Goal: Task Accomplishment & Management: Manage account settings

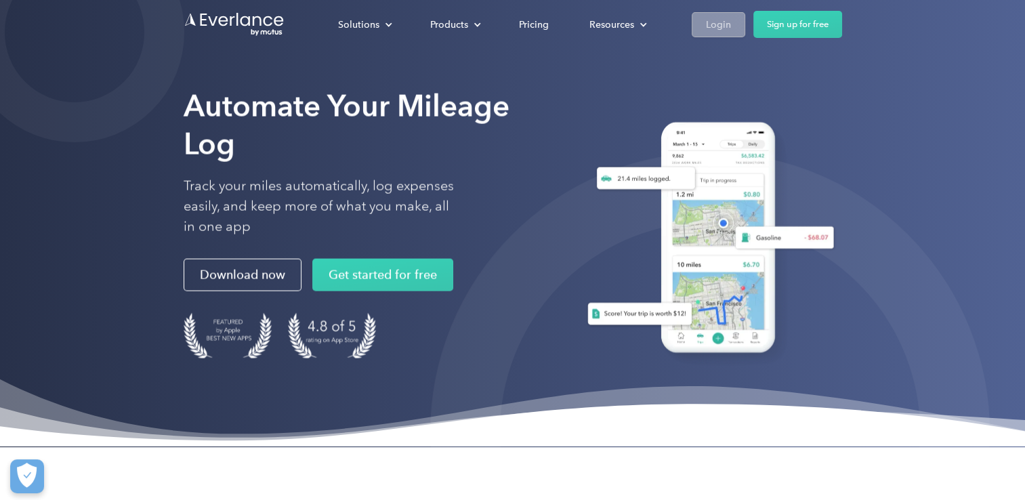
click at [722, 28] on div "Login" at bounding box center [718, 24] width 25 height 17
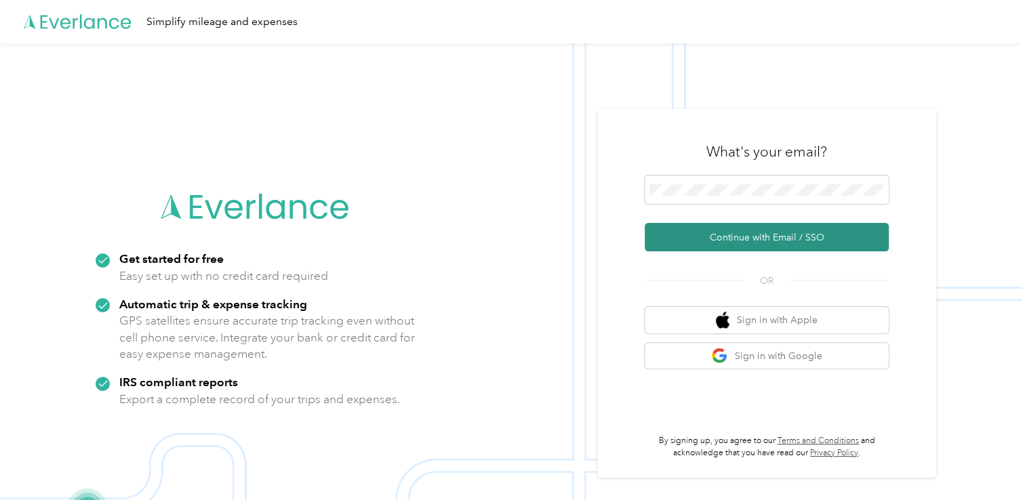
click at [692, 240] on button "Continue with Email / SSO" at bounding box center [766, 237] width 244 height 28
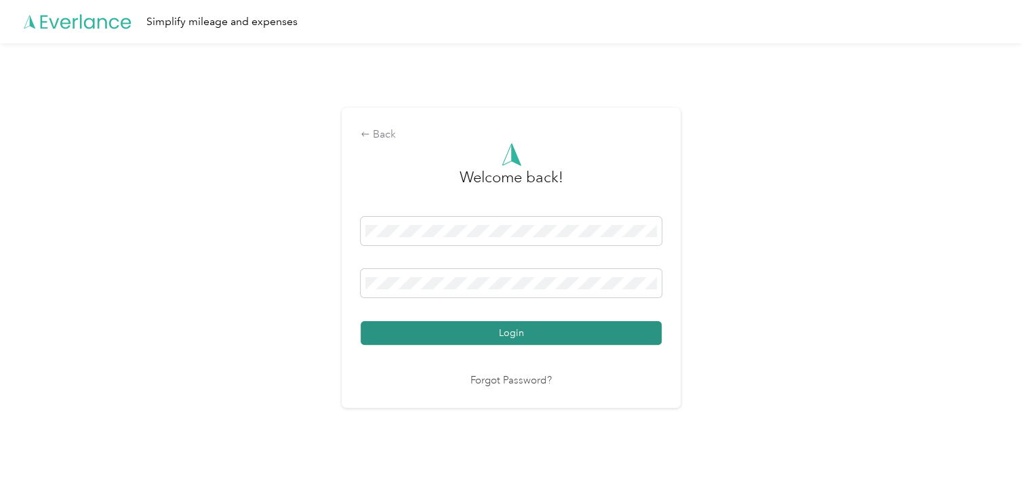
click at [423, 339] on button "Login" at bounding box center [510, 333] width 301 height 24
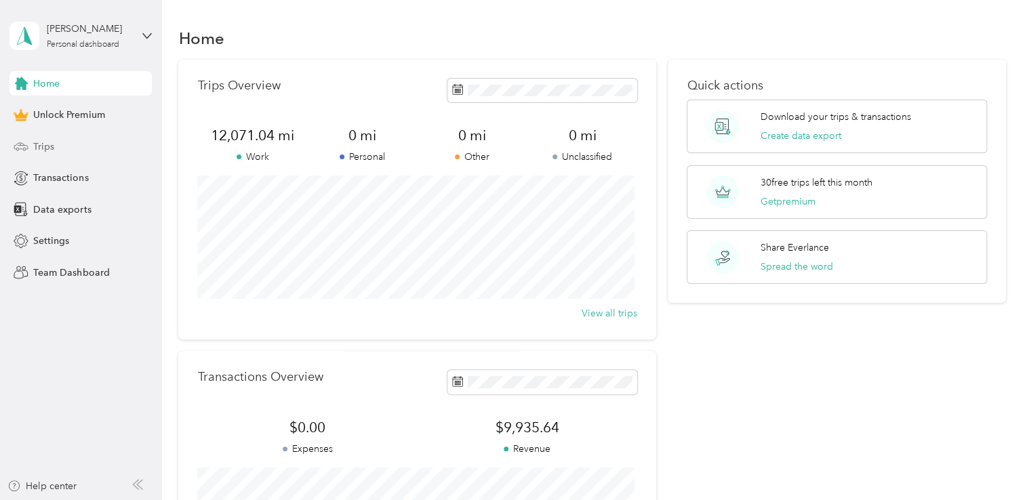
click at [49, 145] on span "Trips" at bounding box center [43, 147] width 21 height 14
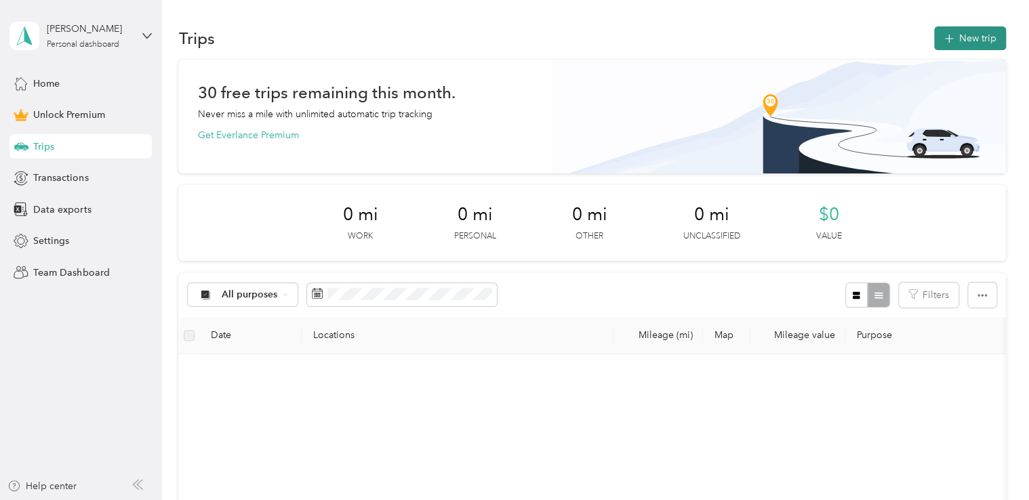
click at [952, 35] on button "New trip" at bounding box center [970, 38] width 72 height 24
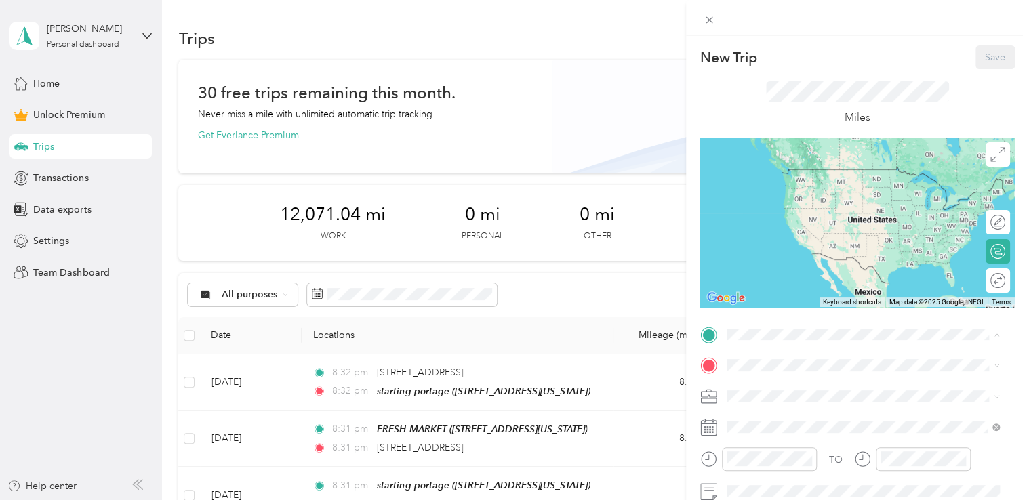
click at [791, 182] on div "starting portage [STREET_ADDRESS][US_STATE]" at bounding box center [819, 182] width 136 height 28
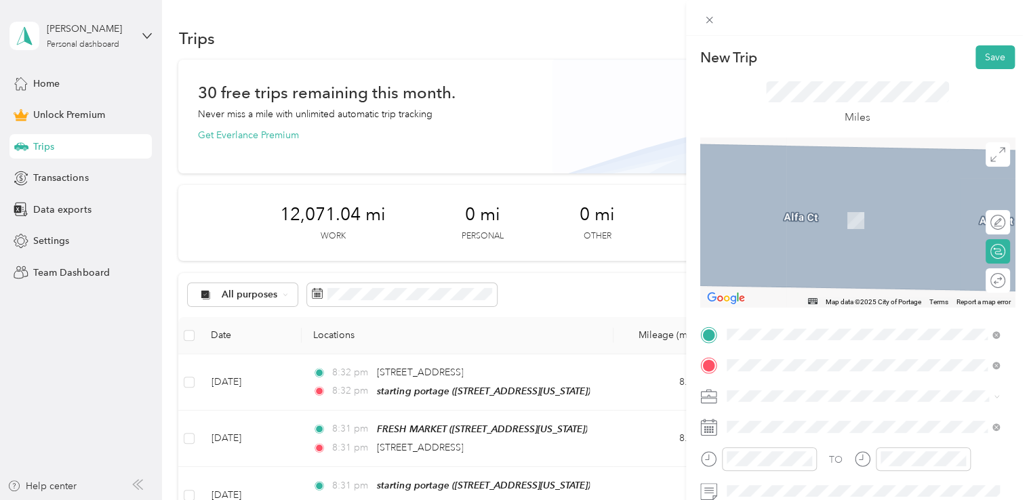
click at [791, 211] on div "meijer portage [STREET_ADDRESS][US_STATE]" at bounding box center [819, 213] width 136 height 28
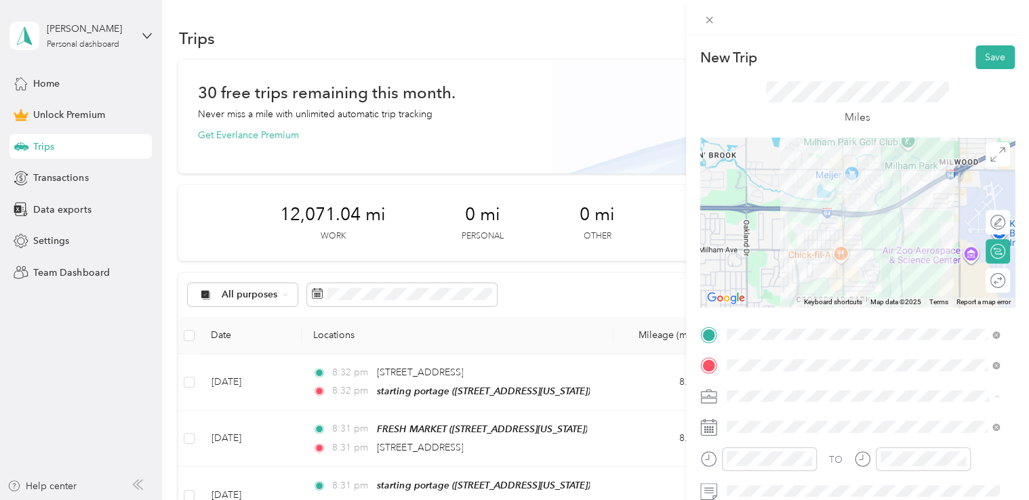
click at [772, 248] on span "Doordash" at bounding box center [752, 254] width 43 height 12
click at [977, 56] on button "Save" at bounding box center [994, 57] width 39 height 24
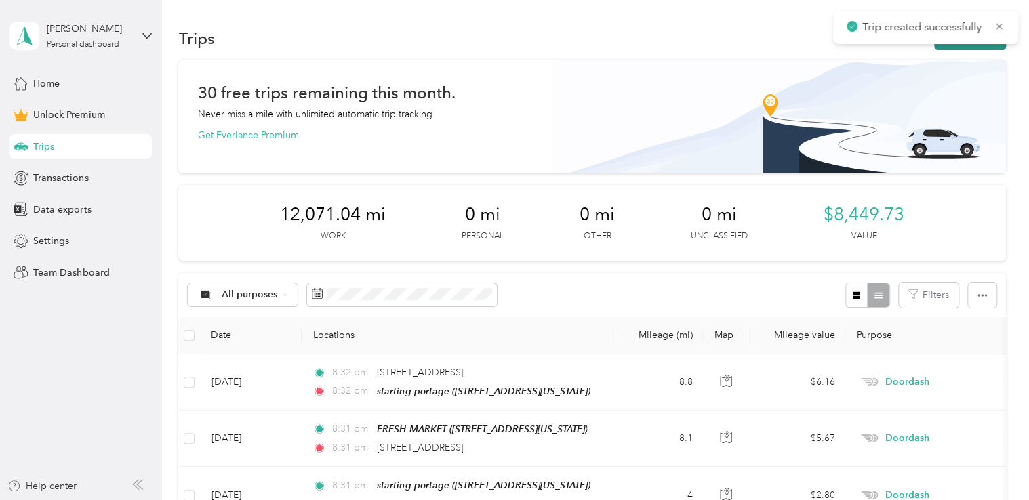
click at [947, 45] on button "New trip" at bounding box center [970, 38] width 72 height 24
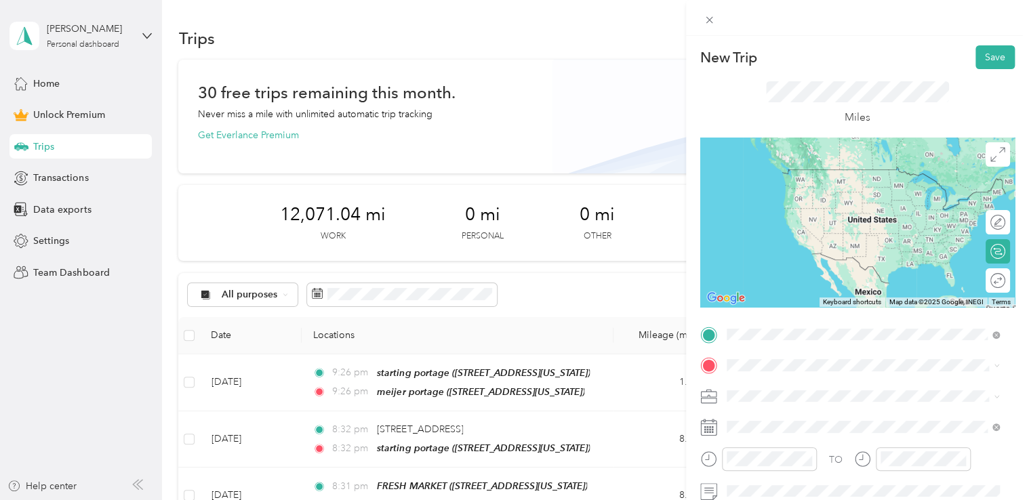
click at [785, 180] on div "meijer portage [STREET_ADDRESS][US_STATE]" at bounding box center [819, 182] width 136 height 28
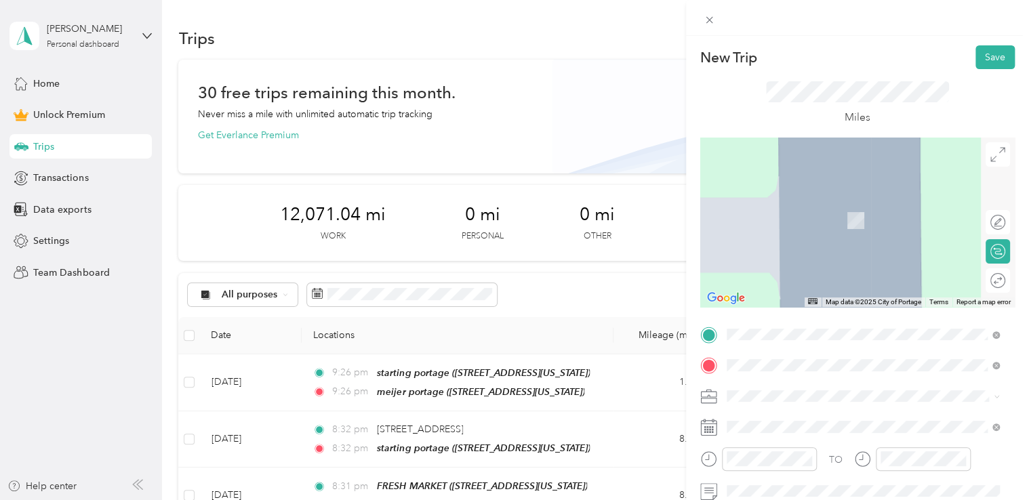
click at [792, 207] on span "[STREET_ADDRESS][PERSON_NAME][US_STATE]" at bounding box center [856, 200] width 211 height 12
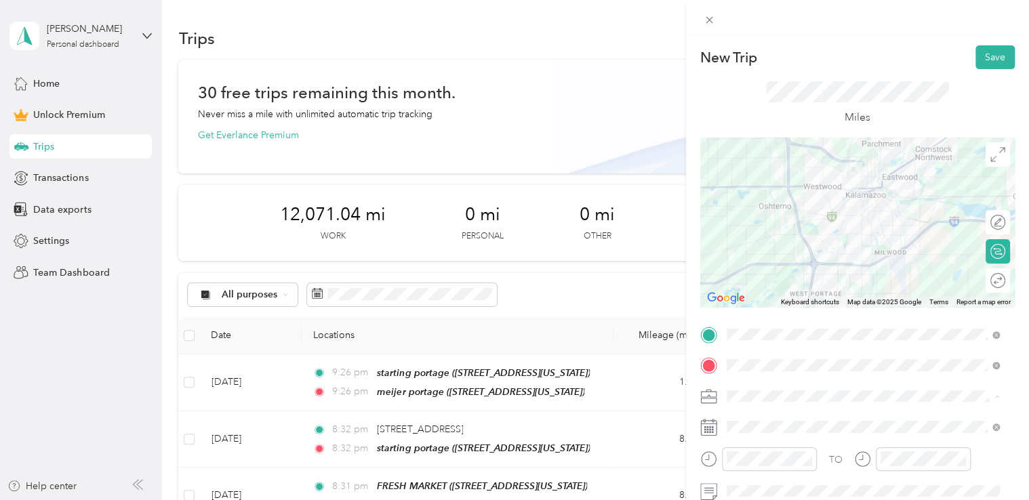
click at [769, 256] on div "Doordash" at bounding box center [863, 254] width 264 height 14
click at [981, 60] on button "Save" at bounding box center [994, 57] width 39 height 24
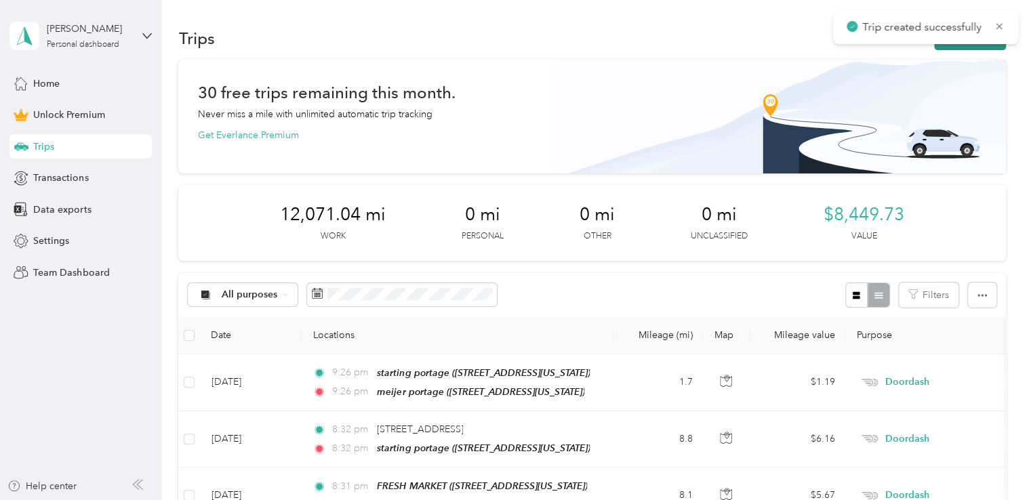
click at [948, 46] on button "New trip" at bounding box center [970, 38] width 72 height 24
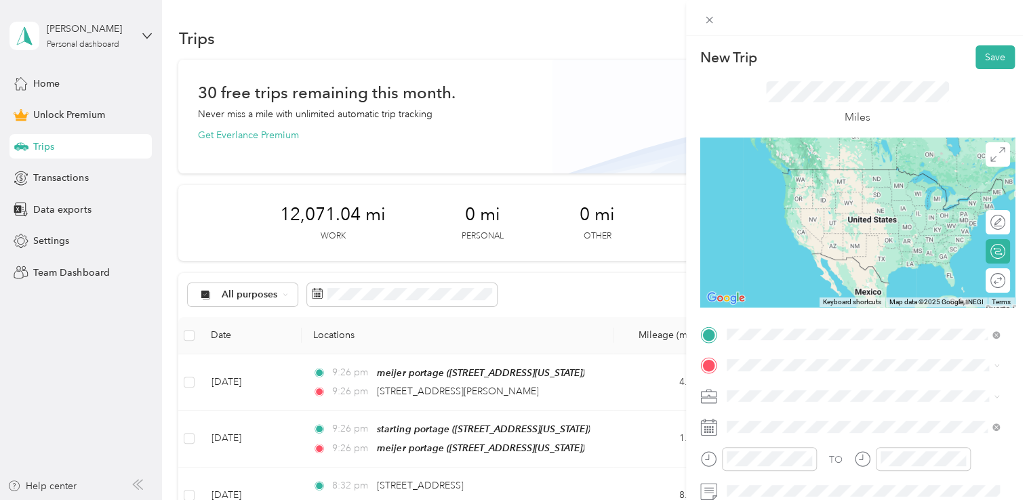
click at [811, 170] on span "[STREET_ADDRESS][PERSON_NAME][US_STATE]" at bounding box center [856, 169] width 211 height 12
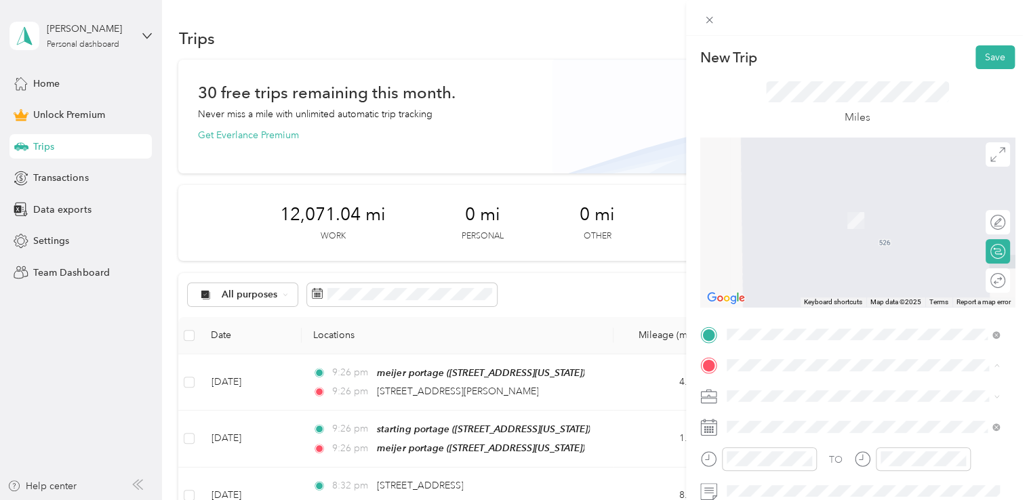
click at [691, 289] on form "New Trip Save This trip cannot be edited because it is either under review, app…" at bounding box center [857, 332] width 343 height 575
click at [743, 213] on icon at bounding box center [738, 214] width 14 height 14
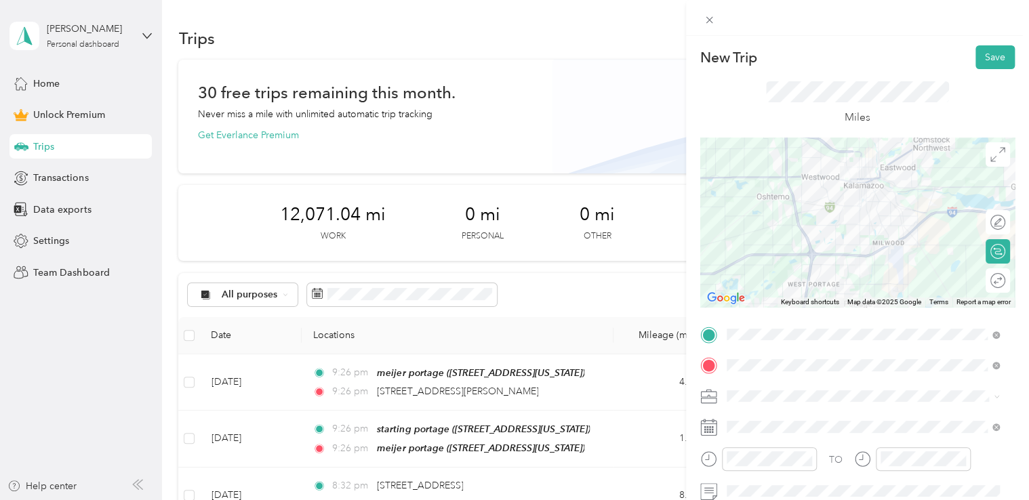
click at [770, 256] on li "Doordash" at bounding box center [863, 253] width 283 height 24
click at [986, 58] on button "Save" at bounding box center [994, 57] width 39 height 24
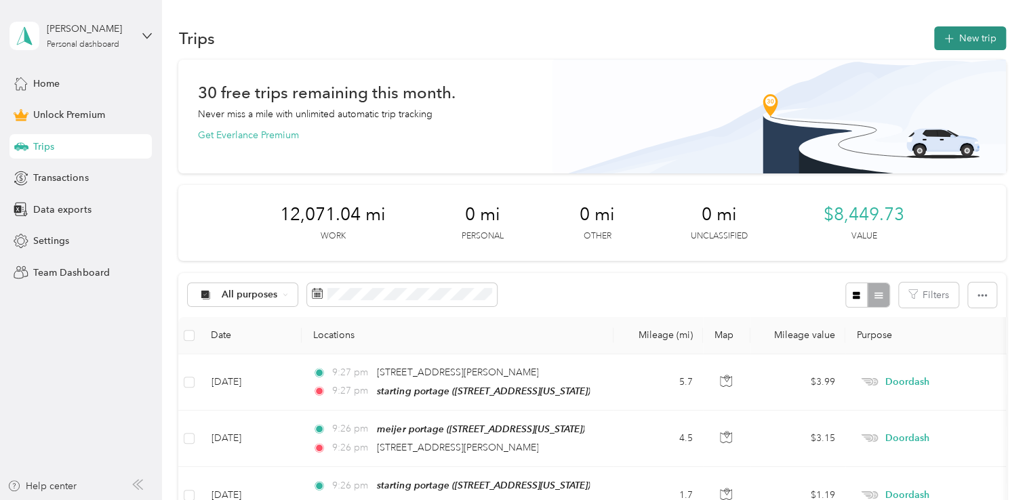
click at [970, 46] on button "New trip" at bounding box center [970, 38] width 72 height 24
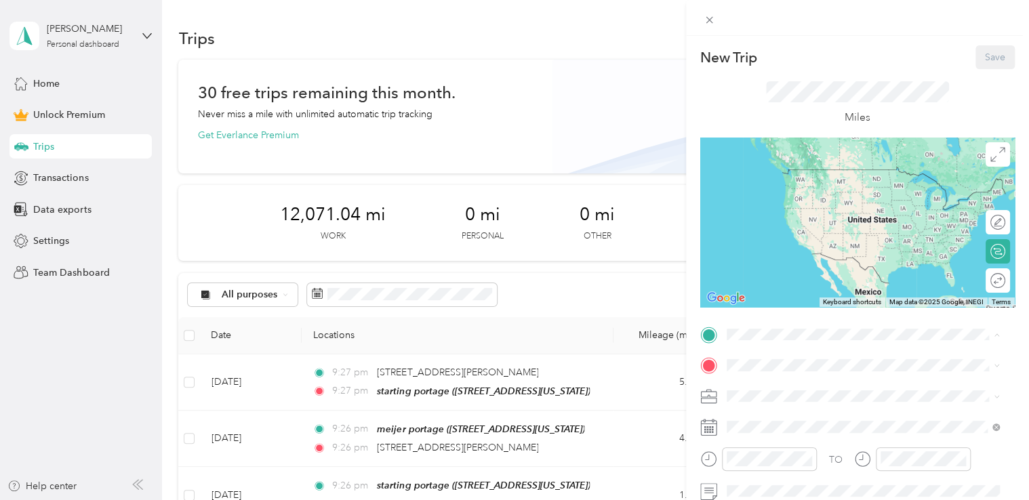
click at [805, 190] on span "[STREET_ADDRESS][US_STATE]" at bounding box center [819, 190] width 136 height 12
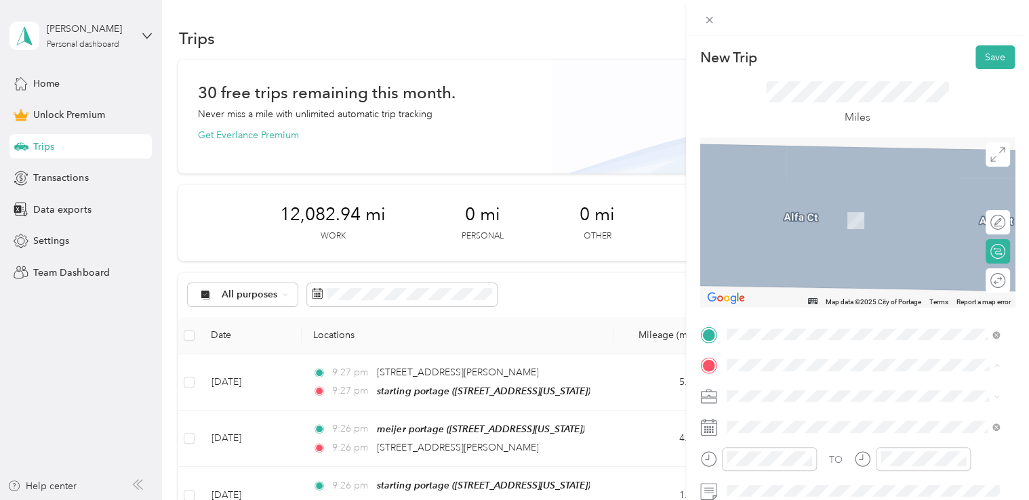
click at [758, 111] on div "Miles" at bounding box center [857, 103] width 314 height 68
click at [798, 221] on span "[STREET_ADDRESS][US_STATE]" at bounding box center [819, 221] width 136 height 12
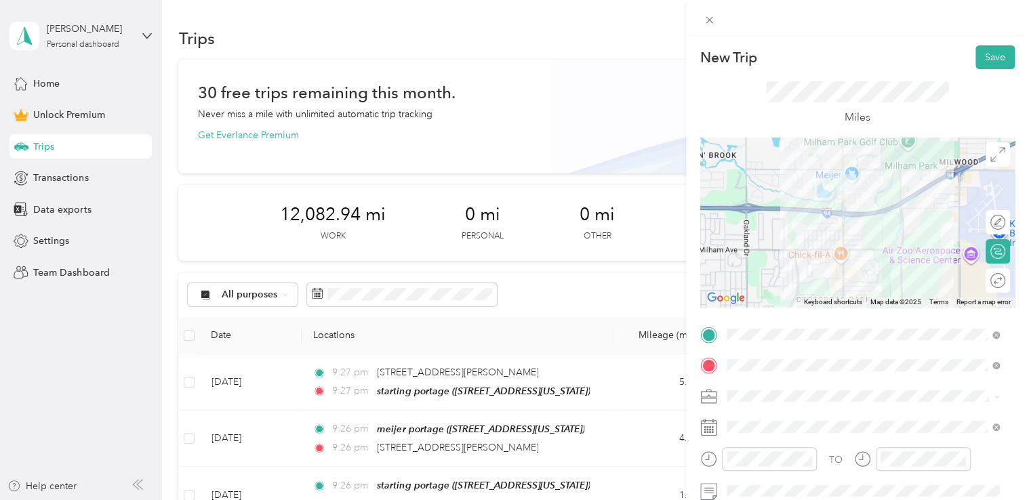
click at [770, 259] on li "Doordash" at bounding box center [863, 251] width 283 height 24
click at [984, 63] on button "Save" at bounding box center [994, 57] width 39 height 24
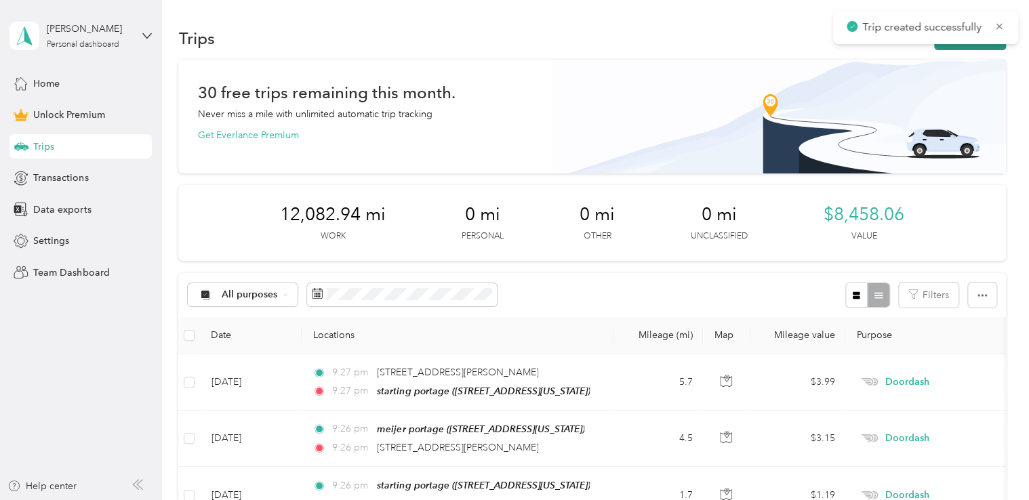
click at [952, 47] on button "New trip" at bounding box center [970, 38] width 72 height 24
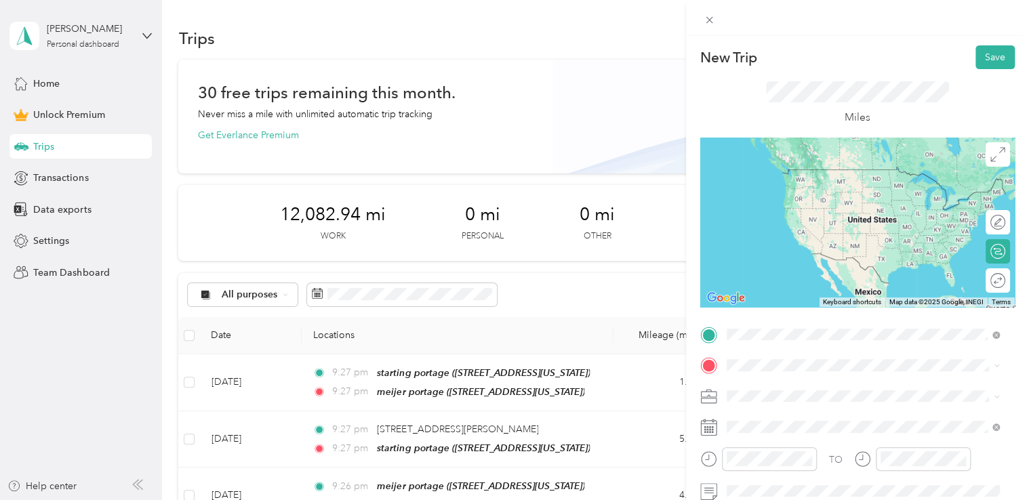
click at [797, 176] on strong "meijer portage" at bounding box center [784, 174] width 66 height 12
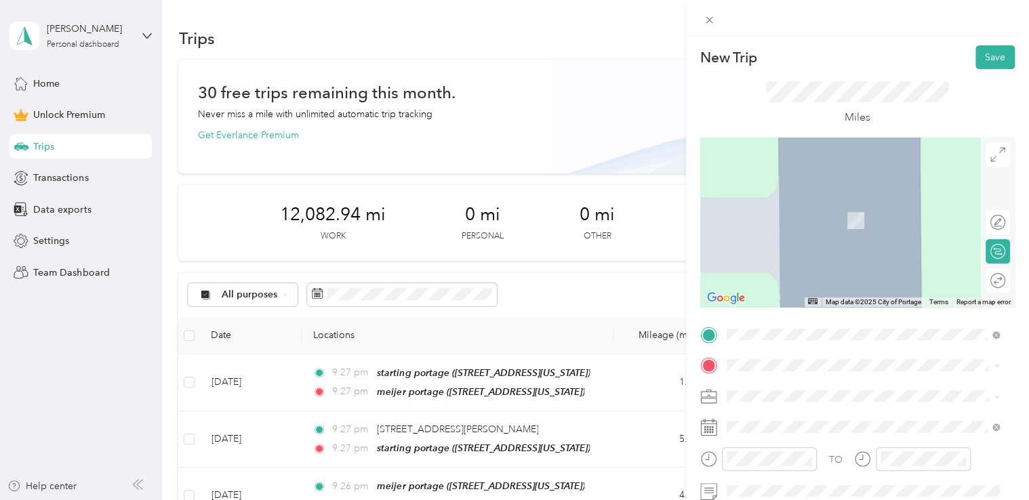
click at [777, 205] on span "[STREET_ADDRESS][US_STATE]" at bounding box center [819, 199] width 136 height 12
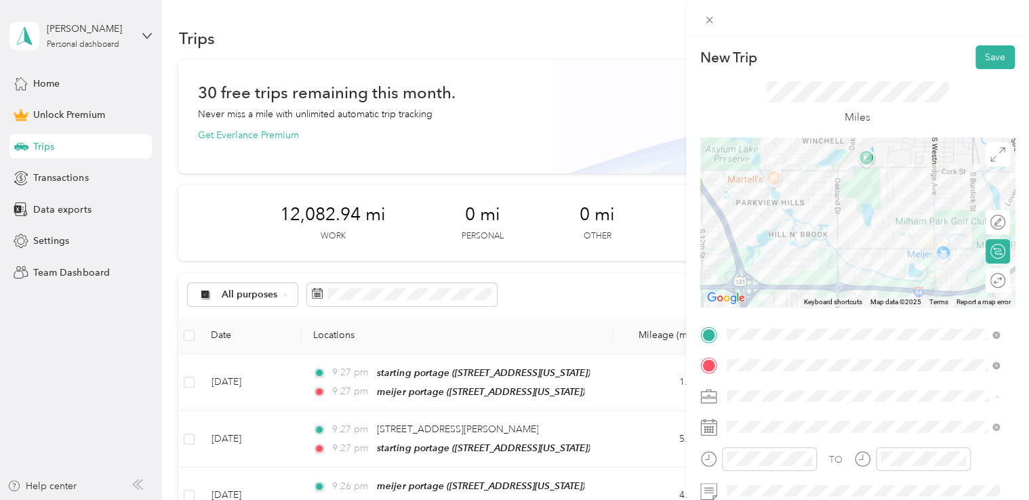
click at [783, 255] on div "Doordash" at bounding box center [863, 254] width 264 height 14
click at [981, 54] on button "Save" at bounding box center [994, 57] width 39 height 24
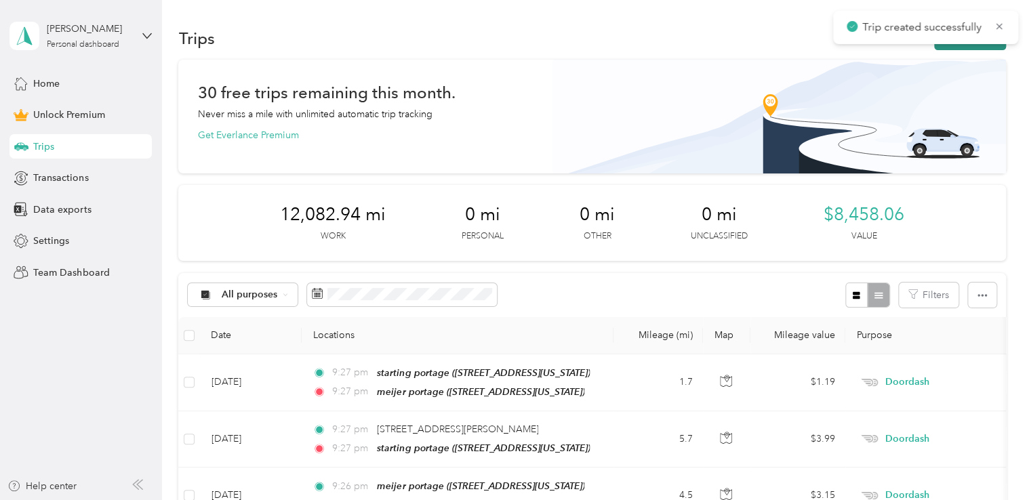
click at [945, 45] on icon "button" at bounding box center [949, 39] width 16 height 16
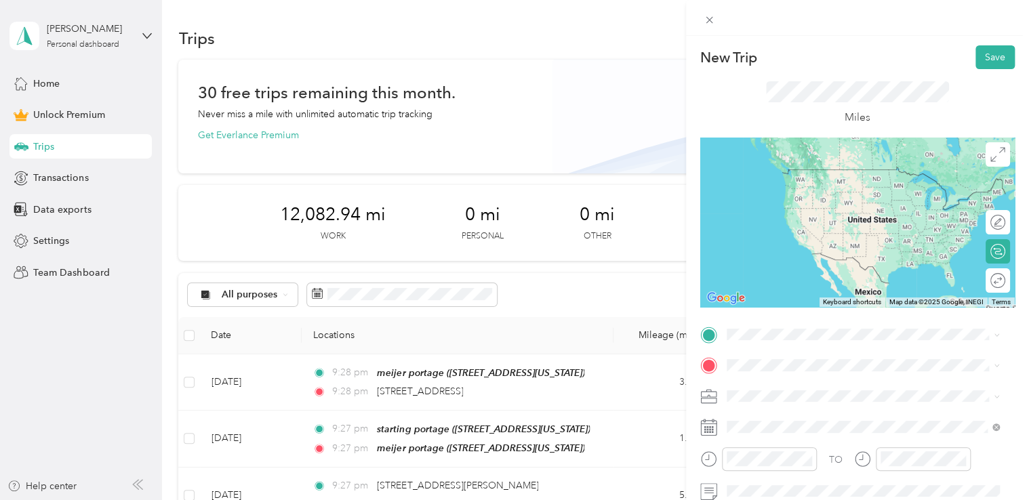
click at [812, 173] on span "[STREET_ADDRESS][US_STATE]" at bounding box center [819, 167] width 136 height 12
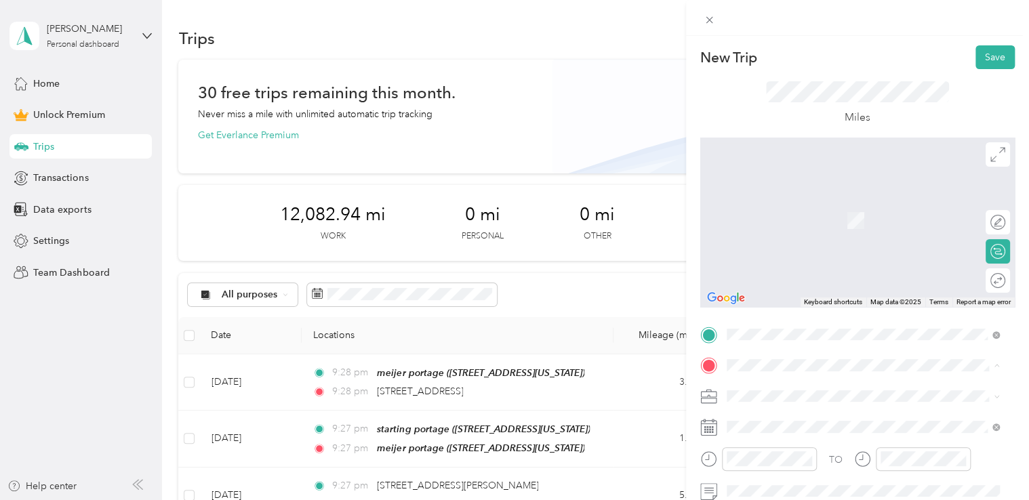
click at [792, 215] on span "[STREET_ADDRESS][US_STATE]" at bounding box center [819, 221] width 136 height 12
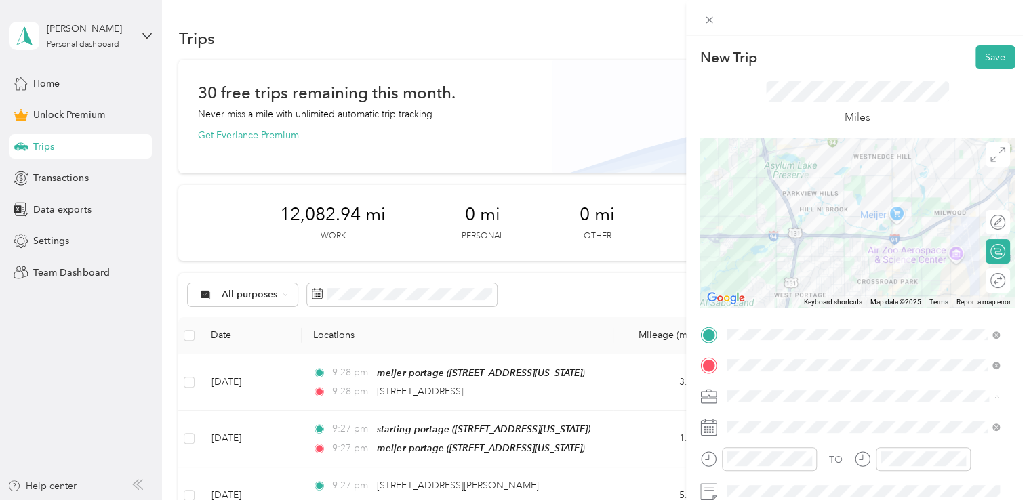
click at [783, 253] on div "Doordash" at bounding box center [863, 254] width 264 height 14
click at [981, 54] on button "Save" at bounding box center [994, 57] width 39 height 24
